Goal: Task Accomplishment & Management: Complete application form

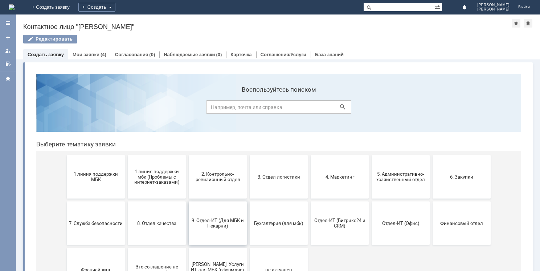
click at [226, 215] on button "9. Отдел-ИТ (Для МБК и Пекарни)" at bounding box center [218, 224] width 58 height 44
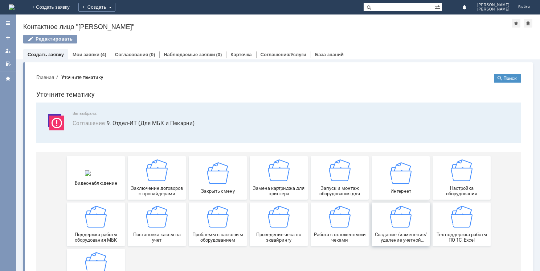
click at [391, 230] on div "Создание /изменение/удаление учетной записи пользователя МБК" at bounding box center [401, 224] width 54 height 37
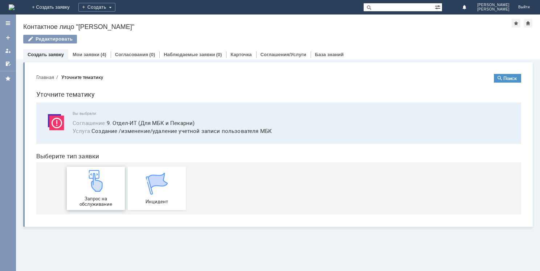
click at [106, 195] on div "Запрос на обслуживание" at bounding box center [96, 188] width 54 height 37
click at [78, 52] on link "Мои заявки" at bounding box center [86, 54] width 27 height 5
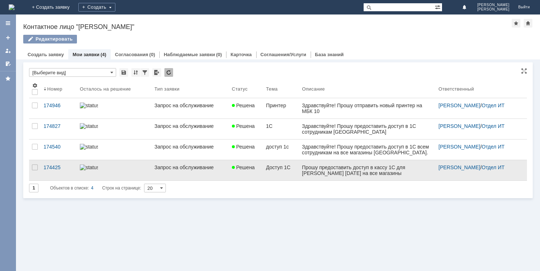
click at [348, 177] on link at bounding box center [367, 170] width 136 height 20
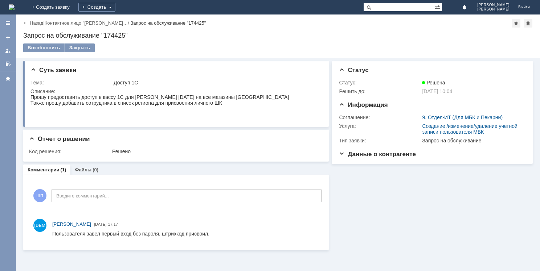
click at [15, 5] on img at bounding box center [12, 7] width 6 height 6
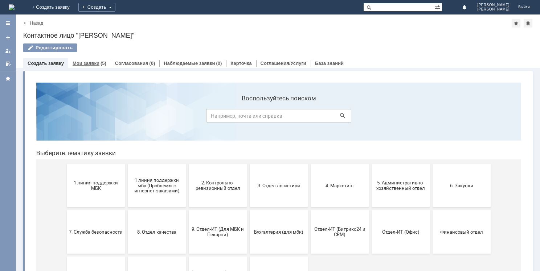
click at [98, 60] on div "Мои заявки (5)" at bounding box center [89, 63] width 42 height 11
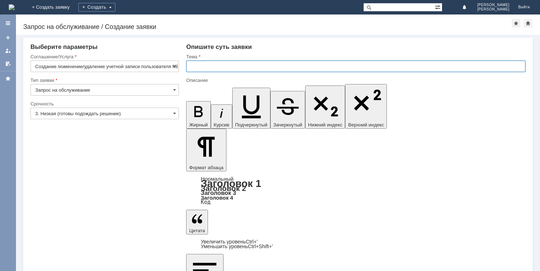
click at [238, 62] on input "text" at bounding box center [355, 67] width 339 height 12
type input "Штрих код"
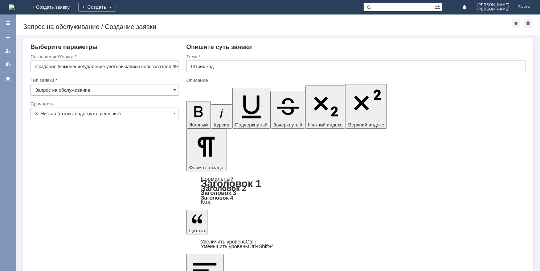
click at [102, 113] on input "3. Низкая (готовы подождать решение)" at bounding box center [104, 114] width 148 height 12
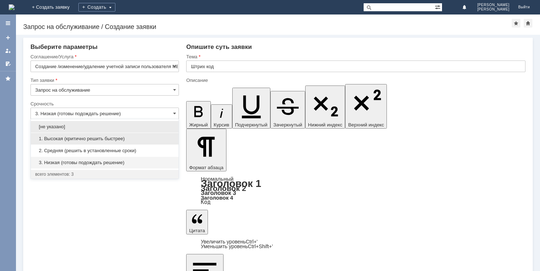
click at [85, 141] on span "1. Высокая (критично решить быстрее)" at bounding box center [104, 139] width 139 height 6
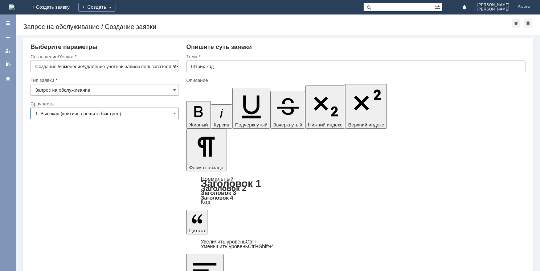
type input "1. Высокая (критично решить быстрее)"
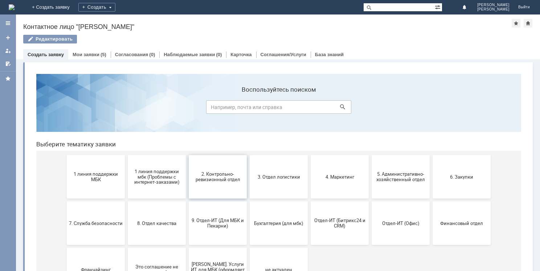
click at [215, 177] on span "2. Контрольно-ревизионный отдел" at bounding box center [218, 177] width 54 height 11
click at [262, 183] on button "3. Отдел логистики" at bounding box center [279, 177] width 58 height 44
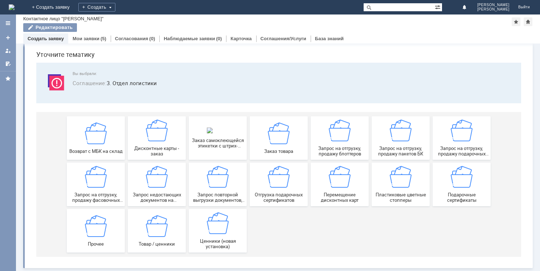
scroll to position [24, 0]
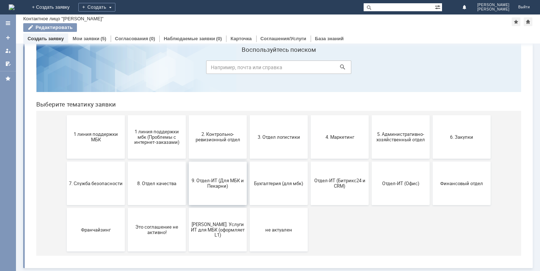
click at [231, 188] on span "9. Отдел-ИТ (Для МБК и Пекарни)" at bounding box center [218, 183] width 54 height 11
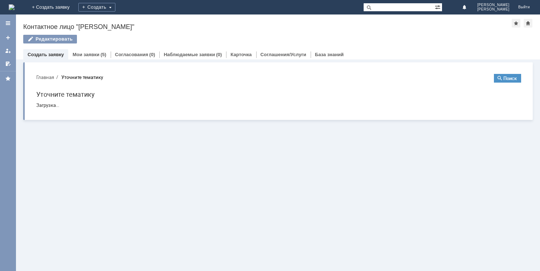
scroll to position [0, 0]
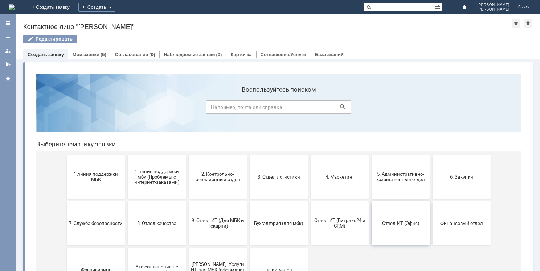
click at [379, 221] on span "Отдел-ИТ (Офис)" at bounding box center [401, 223] width 54 height 5
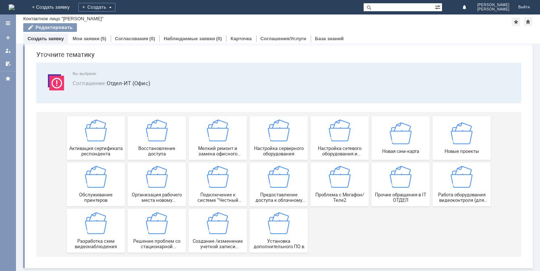
scroll to position [24, 0]
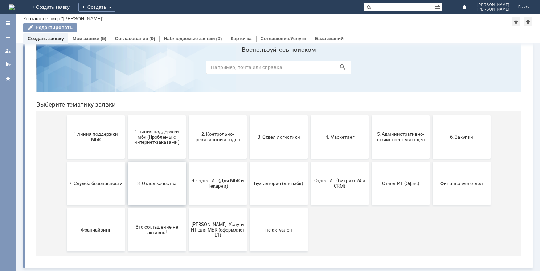
click at [143, 187] on button "8. Отдел качества" at bounding box center [157, 184] width 58 height 44
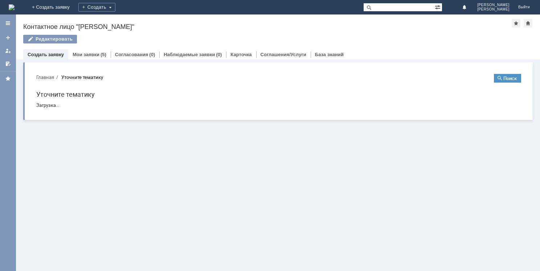
scroll to position [0, 0]
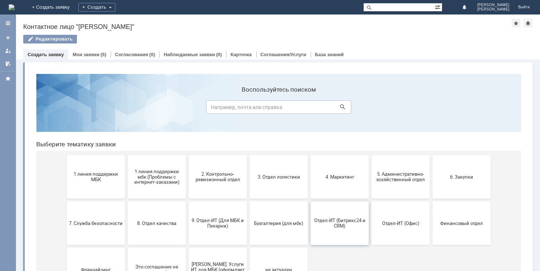
click at [312, 216] on button "Отдел-ИТ (Битрикс24 и CRM)" at bounding box center [340, 224] width 58 height 44
click at [401, 224] on span "Отдел-ИТ (Офис)" at bounding box center [401, 223] width 54 height 5
click at [216, 226] on span "9. Отдел-ИТ (Для МБК и Пекарни)" at bounding box center [218, 223] width 54 height 11
click at [158, 226] on span "8. Отдел качества" at bounding box center [157, 223] width 54 height 5
click at [260, 174] on span "3. Отдел логистики" at bounding box center [279, 176] width 54 height 5
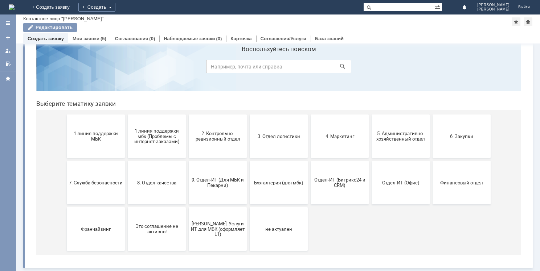
scroll to position [24, 0]
click at [155, 143] on span "1 линия поддержки мбк (Проблемы с интернет-заказами)" at bounding box center [157, 137] width 54 height 16
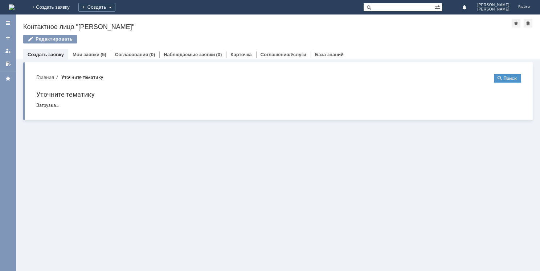
scroll to position [0, 0]
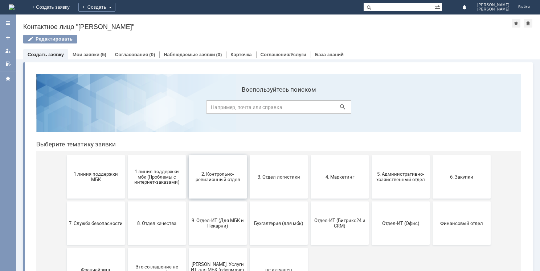
click at [207, 164] on button "2. Контрольно-ревизионный отдел" at bounding box center [218, 177] width 58 height 44
click at [269, 175] on span "3. Отдел логистики" at bounding box center [279, 176] width 54 height 5
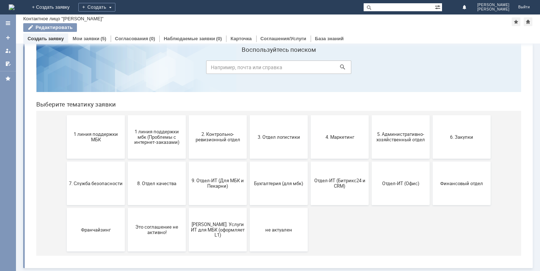
scroll to position [24, 0]
click at [324, 147] on button "4. Маркетинг" at bounding box center [340, 137] width 58 height 44
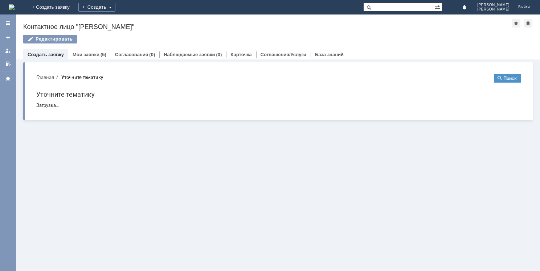
scroll to position [0, 0]
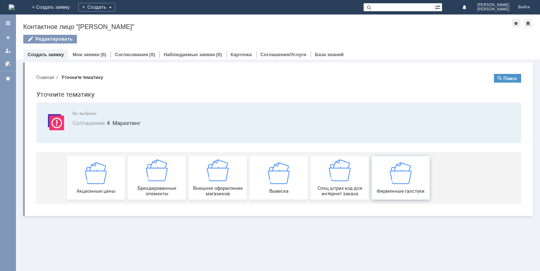
click at [381, 189] on span "Фирменные галстуки" at bounding box center [401, 190] width 54 height 5
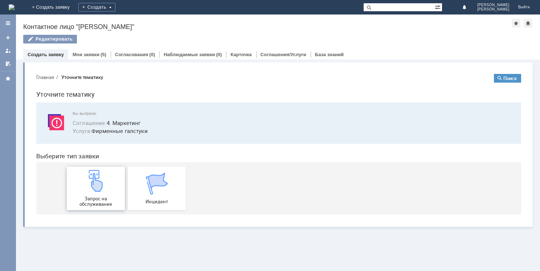
click at [97, 187] on img at bounding box center [96, 181] width 22 height 22
click at [15, 9] on img at bounding box center [12, 7] width 6 height 6
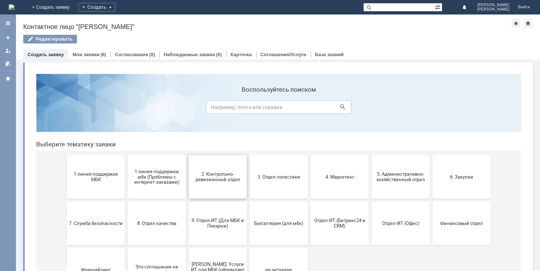
click at [226, 177] on span "2. Контрольно-ревизионный отдел" at bounding box center [218, 177] width 54 height 11
click at [282, 176] on span "3. Отдел логистики" at bounding box center [279, 176] width 54 height 5
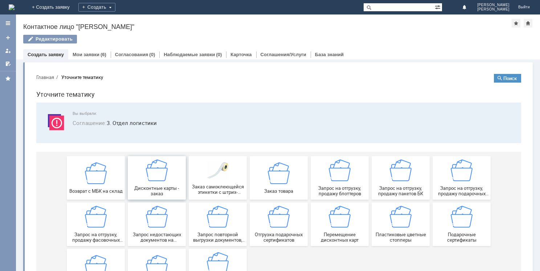
click at [158, 183] on div "Дисконтные карты - заказ" at bounding box center [157, 178] width 54 height 37
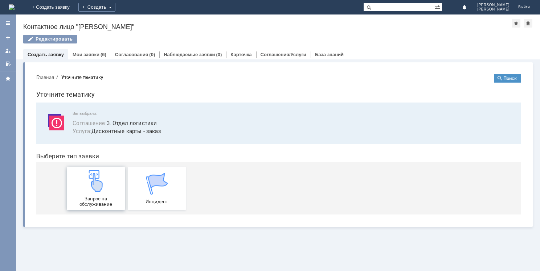
click at [110, 184] on div "Запрос на обслуживание" at bounding box center [96, 188] width 54 height 37
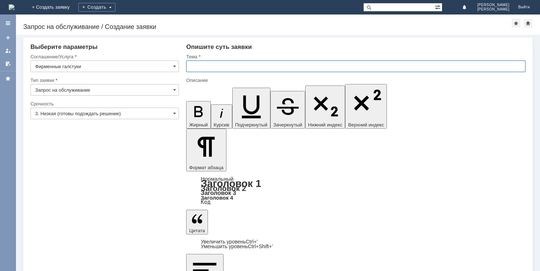
click at [230, 69] on input "text" at bounding box center [355, 67] width 339 height 12
type input "Галстуки"
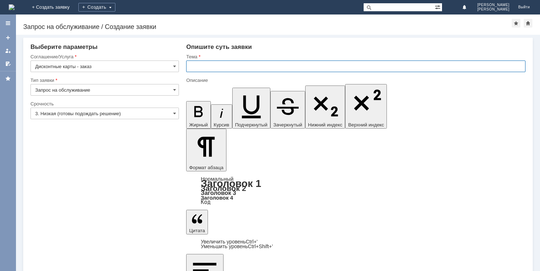
click at [223, 68] on input "text" at bounding box center [355, 67] width 339 height 12
type input "Карты"
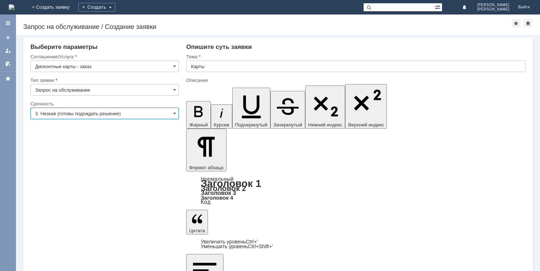
click at [101, 112] on input "3. Низкая (готовы подождать решение)" at bounding box center [104, 114] width 148 height 12
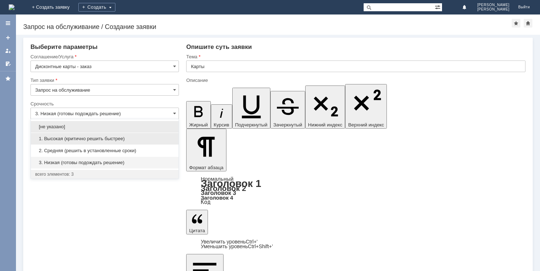
click at [82, 142] on div "1. Высокая (критично решить быстрее)" at bounding box center [105, 139] width 148 height 12
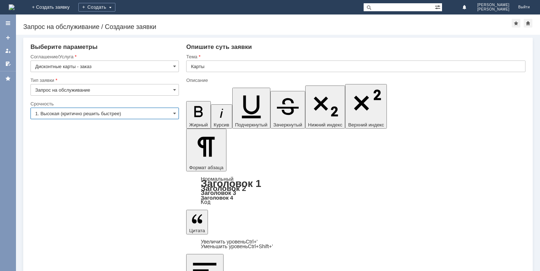
type input "1. Высокая (критично решить быстрее)"
